Goal: Task Accomplishment & Management: Manage account settings

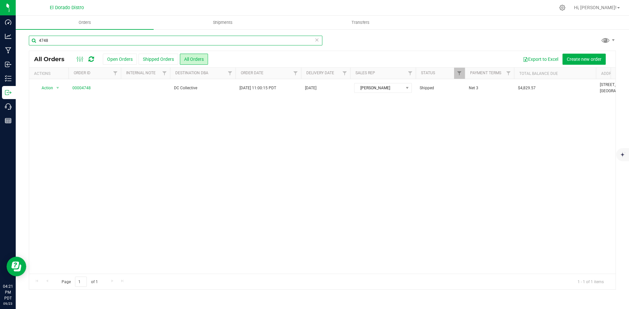
drag, startPoint x: 0, startPoint y: 0, endPoint x: 111, endPoint y: 37, distance: 117.0
click at [109, 38] on input "4748" at bounding box center [175, 41] width 293 height 10
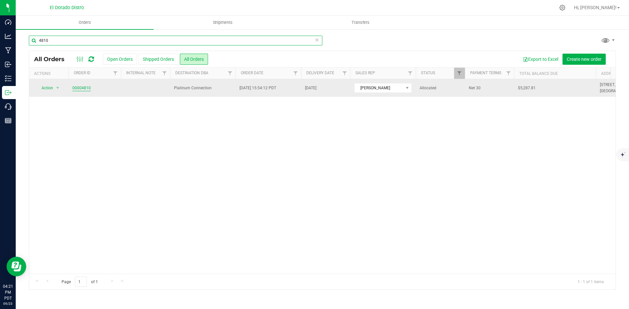
type input "4810"
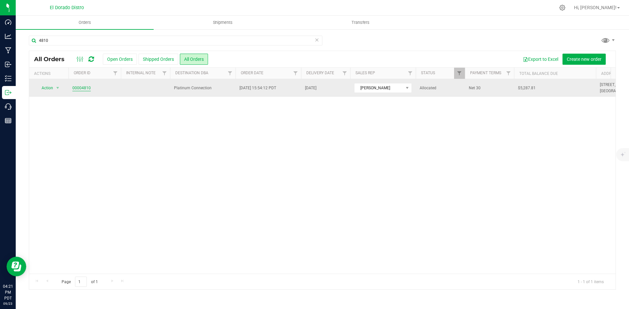
click at [83, 90] on link "00004810" at bounding box center [81, 88] width 18 height 6
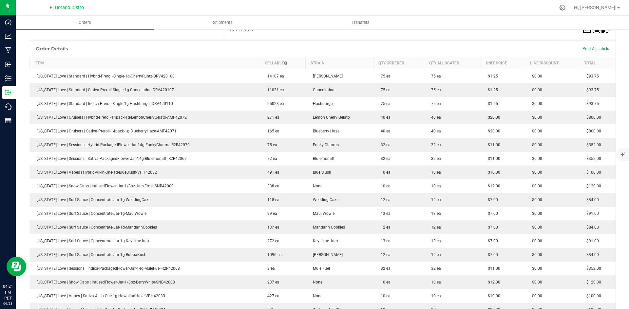
scroll to position [164, 0]
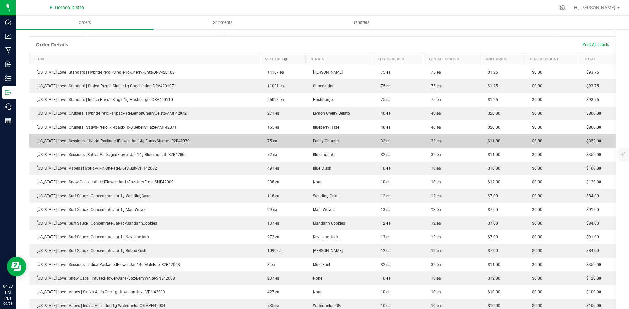
click at [558, 136] on td "$0.00" at bounding box center [551, 141] width 54 height 14
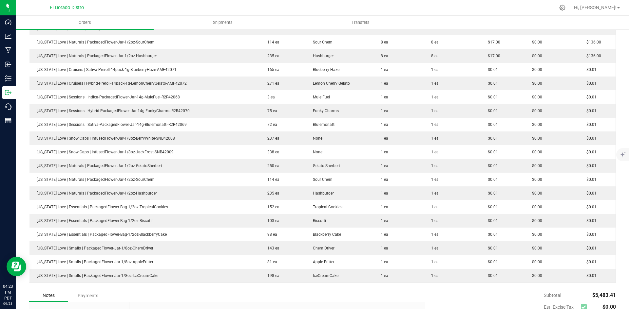
scroll to position [667, 0]
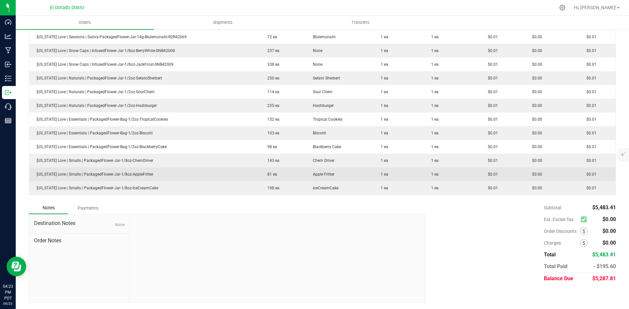
click at [210, 172] on td "[US_STATE] Love | Smalls | PackagedFlower-Jar-1/8oz-AppleFritter" at bounding box center [144, 175] width 230 height 14
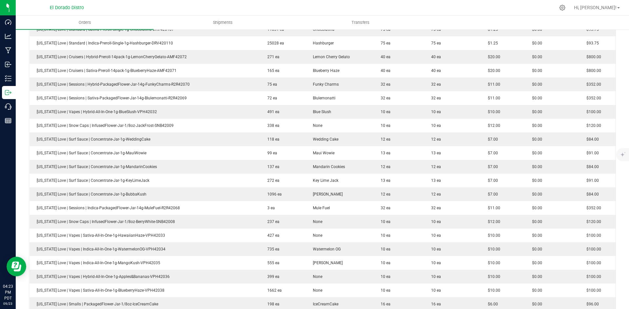
scroll to position [208, 0]
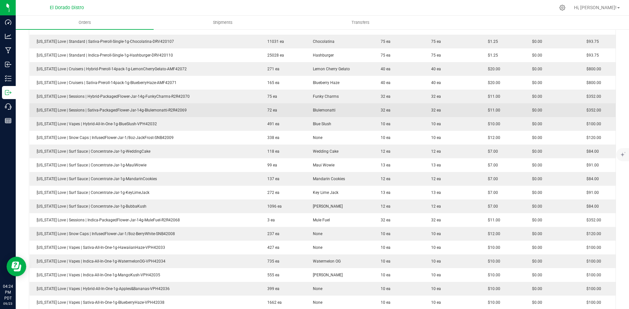
click at [594, 110] on span "$352.00" at bounding box center [592, 110] width 18 height 5
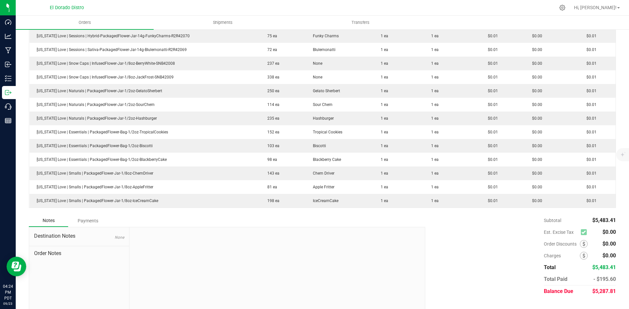
scroll to position [667, 0]
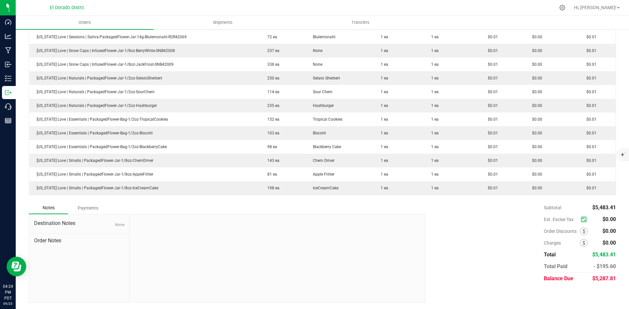
click at [436, 210] on div "Subtotal $5,483.41 Est. Excise Tax $0.00" at bounding box center [517, 243] width 195 height 83
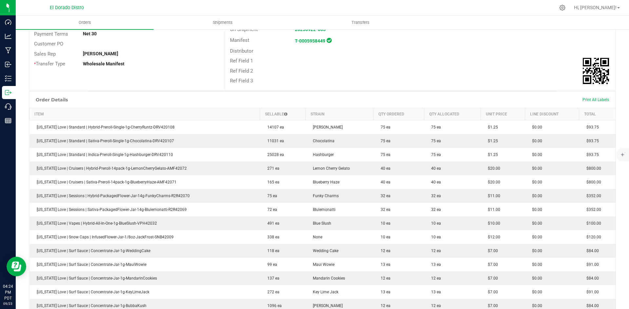
scroll to position [0, 0]
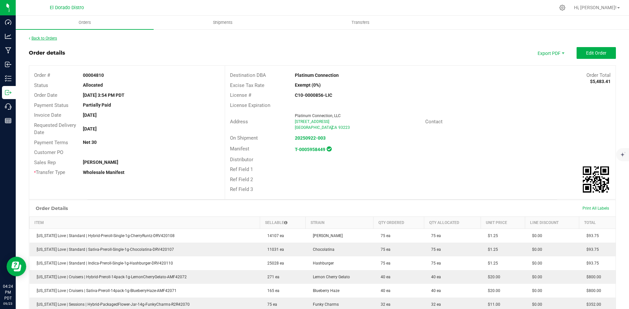
click at [45, 40] on link "Back to Orders" at bounding box center [43, 38] width 28 height 5
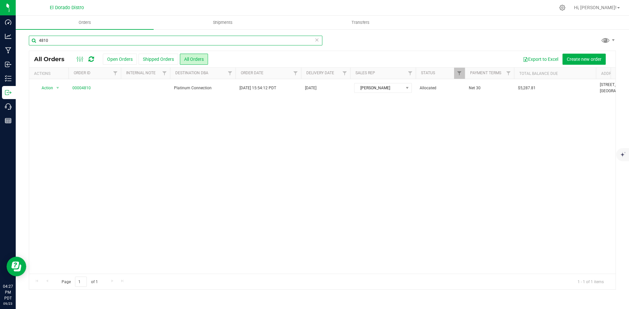
click at [164, 37] on input "4810" at bounding box center [175, 41] width 293 height 10
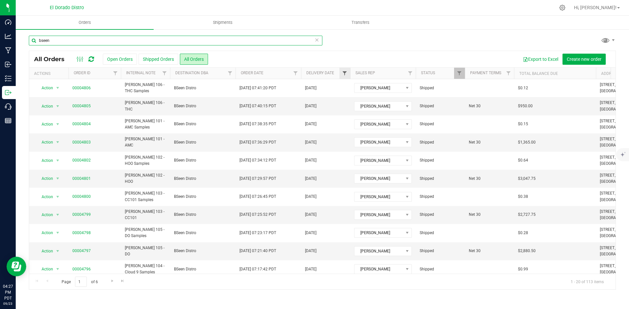
type input "bseen"
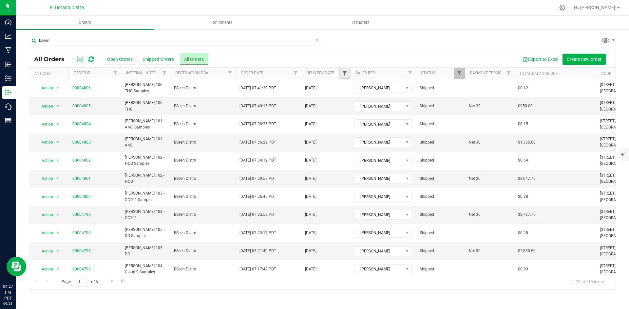
click at [344, 72] on span "Filter" at bounding box center [344, 73] width 5 height 5
click at [405, 114] on span "select" at bounding box center [405, 112] width 5 height 5
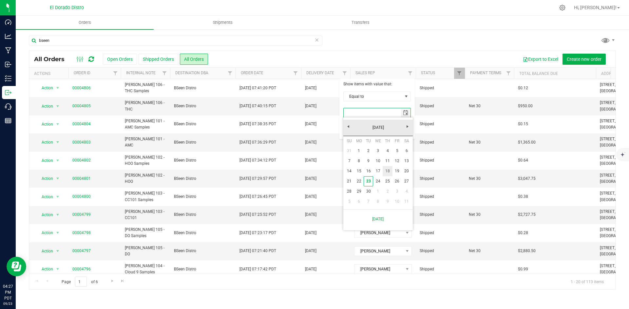
click at [389, 169] on link "18" at bounding box center [386, 171] width 9 height 10
type input "[DATE]"
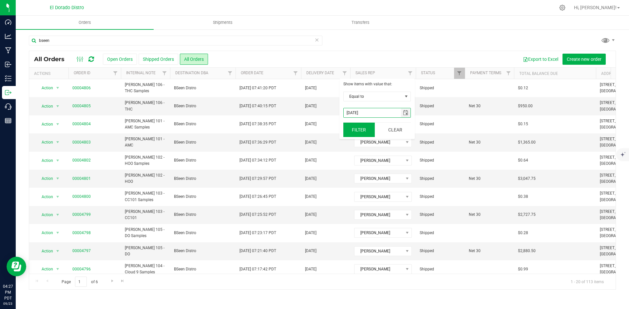
click at [358, 133] on button "Filter" at bounding box center [358, 130] width 31 height 14
click at [541, 61] on button "Export to Excel" at bounding box center [540, 59] width 44 height 11
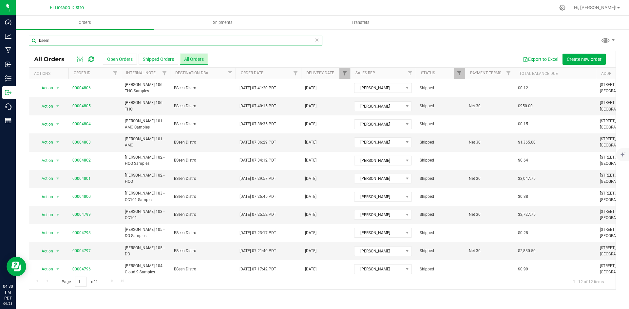
drag, startPoint x: 85, startPoint y: 37, endPoint x: 91, endPoint y: 39, distance: 6.0
click at [86, 37] on input "bseen" at bounding box center [175, 41] width 293 height 10
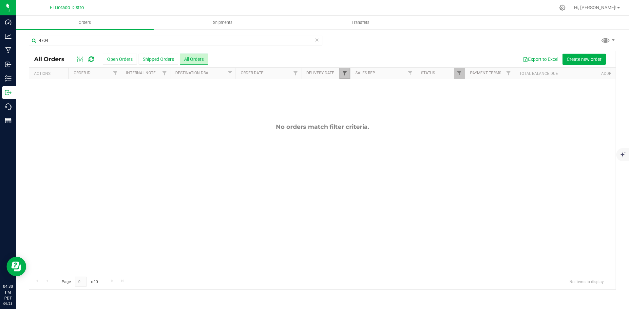
click at [343, 74] on span "Filter" at bounding box center [344, 73] width 5 height 5
click at [402, 130] on button "Clear" at bounding box center [394, 130] width 31 height 14
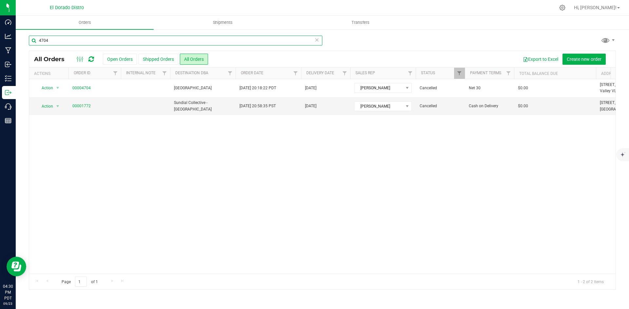
click at [90, 39] on input "4704" at bounding box center [175, 41] width 293 height 10
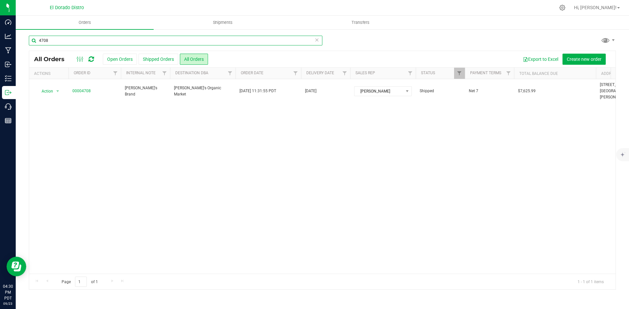
drag, startPoint x: 40, startPoint y: 39, endPoint x: 72, endPoint y: 39, distance: 31.8
click at [59, 38] on input "4708" at bounding box center [175, 41] width 293 height 10
type input "4777"
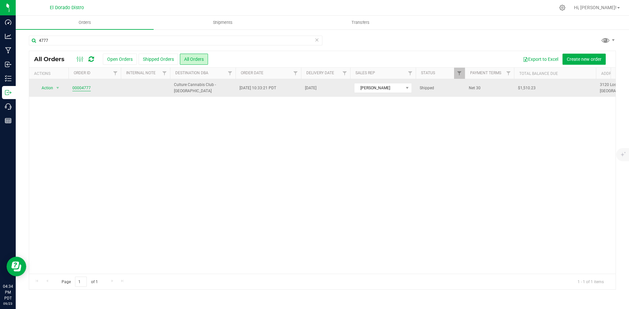
click at [86, 89] on link "00004777" at bounding box center [81, 88] width 18 height 6
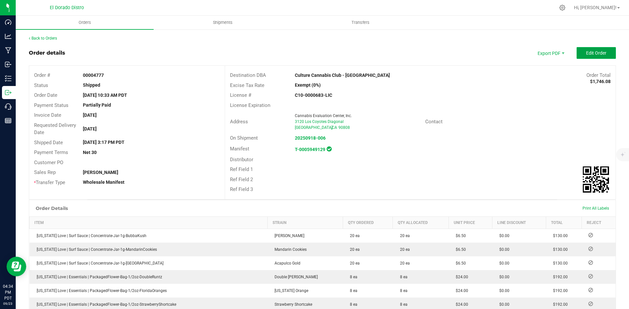
click at [590, 53] on span "Edit Order" at bounding box center [596, 52] width 20 height 5
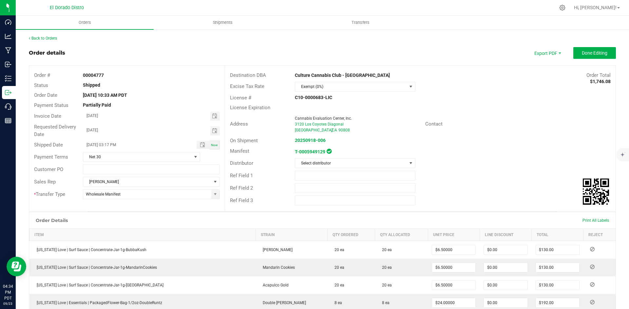
click at [105, 151] on div "Payment Terms Net 30" at bounding box center [126, 157] width 195 height 12
click at [111, 155] on span "Net 30" at bounding box center [137, 157] width 108 height 9
click at [124, 183] on li "Net 45" at bounding box center [141, 185] width 116 height 11
click at [595, 52] on span "Done Editing" at bounding box center [594, 52] width 26 height 5
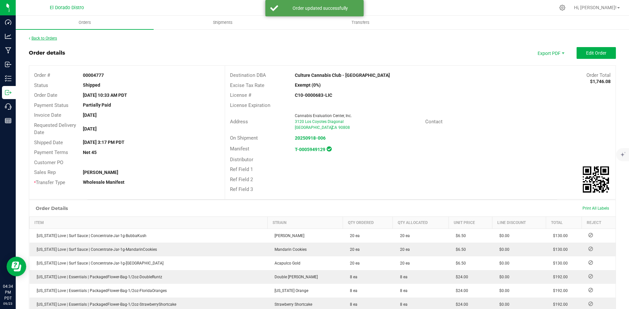
click at [48, 40] on link "Back to Orders" at bounding box center [43, 38] width 28 height 5
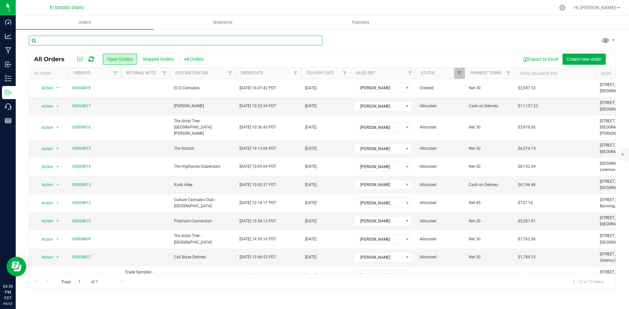
drag, startPoint x: 76, startPoint y: 39, endPoint x: 81, endPoint y: 43, distance: 6.0
click at [76, 39] on input "text" at bounding box center [175, 41] width 293 height 10
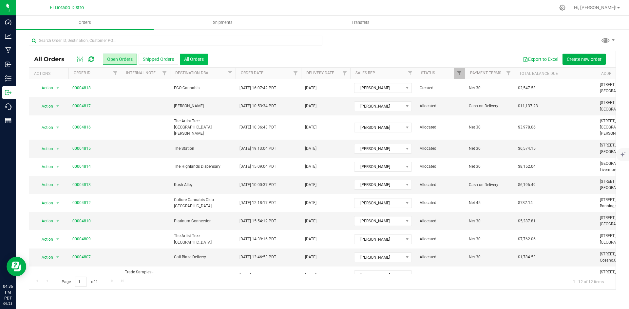
click at [206, 62] on button "All Orders" at bounding box center [194, 59] width 28 height 11
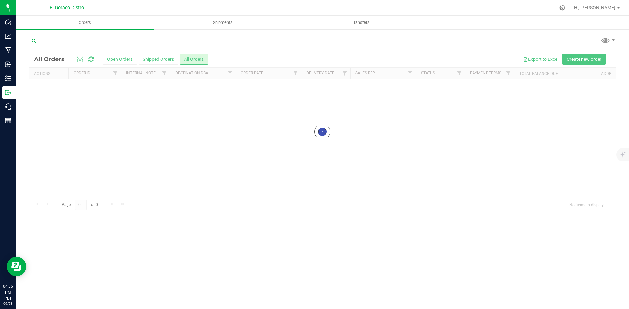
click at [137, 43] on input "text" at bounding box center [175, 41] width 293 height 10
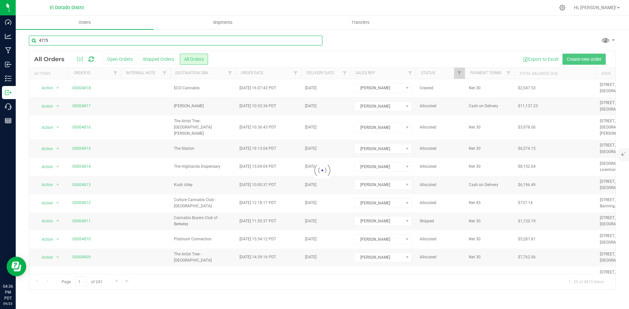
type input "4775"
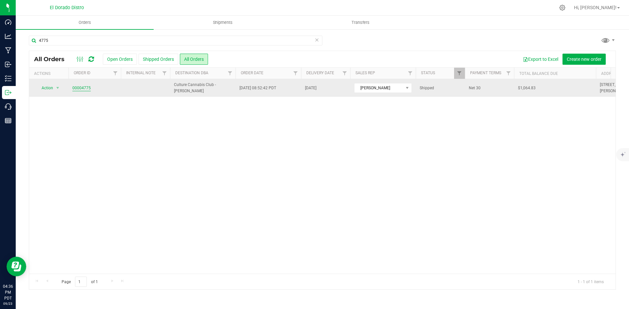
click at [83, 89] on link "00004775" at bounding box center [81, 88] width 18 height 6
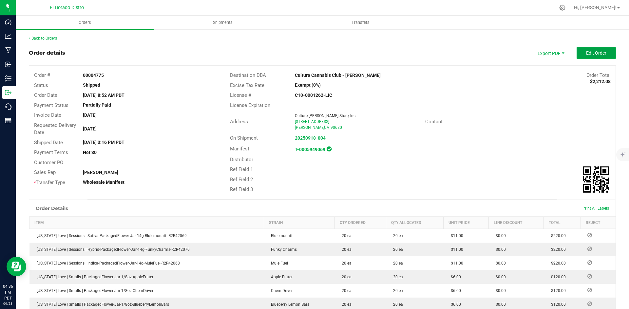
click at [586, 55] on span "Edit Order" at bounding box center [596, 52] width 20 height 5
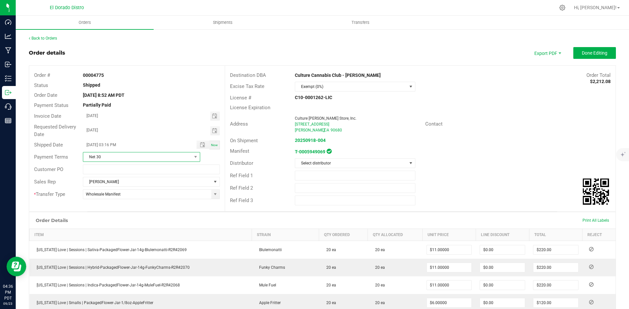
click at [123, 158] on span "Net 30" at bounding box center [137, 157] width 108 height 9
click at [127, 215] on li "Net 45" at bounding box center [141, 217] width 116 height 11
click at [598, 53] on span "Done Editing" at bounding box center [594, 52] width 26 height 5
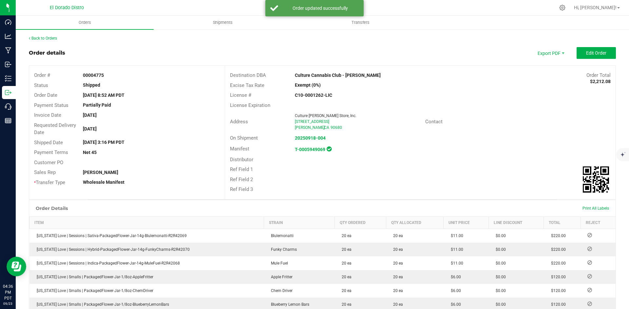
click at [55, 41] on div "Back to Orders" at bounding box center [322, 38] width 587 height 6
click at [51, 38] on link "Back to Orders" at bounding box center [43, 38] width 28 height 5
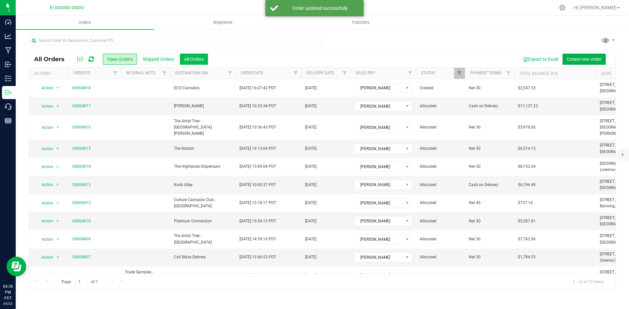
click at [208, 59] on button "All Orders" at bounding box center [194, 59] width 28 height 11
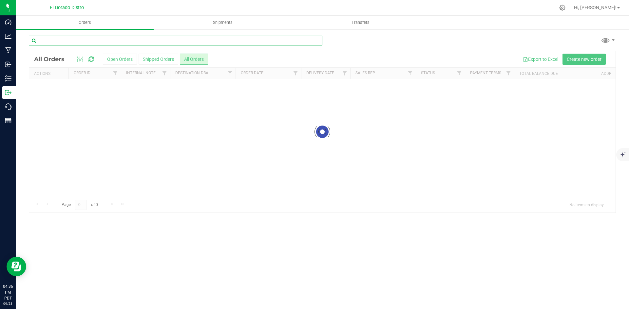
click at [214, 43] on input "text" at bounding box center [175, 41] width 293 height 10
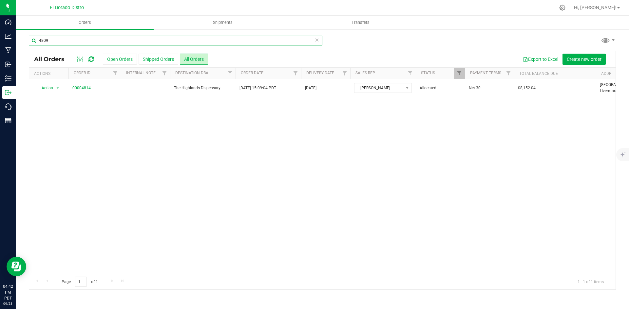
type input "4809"
